Goal: Information Seeking & Learning: Understand process/instructions

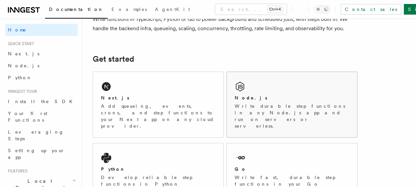
click at [301, 86] on div "Node.js Write durable step functions in any Node.js app and run on servers or s…" at bounding box center [292, 104] width 131 height 65
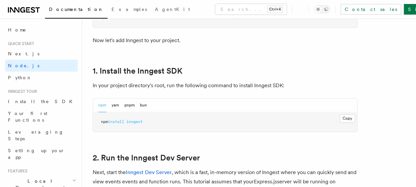
scroll to position [398, 0]
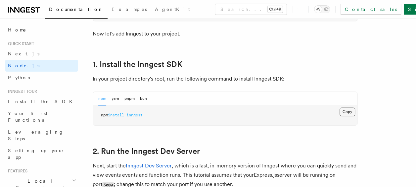
click at [345, 114] on button "Copy Copied" at bounding box center [348, 111] width 16 height 9
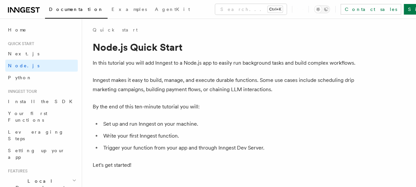
scroll to position [0, 0]
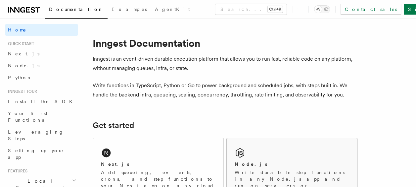
click at [258, 149] on div "Node.js Write durable step functions in any Node.js app and run on servers or s…" at bounding box center [292, 170] width 131 height 65
